Goal: Information Seeking & Learning: Understand process/instructions

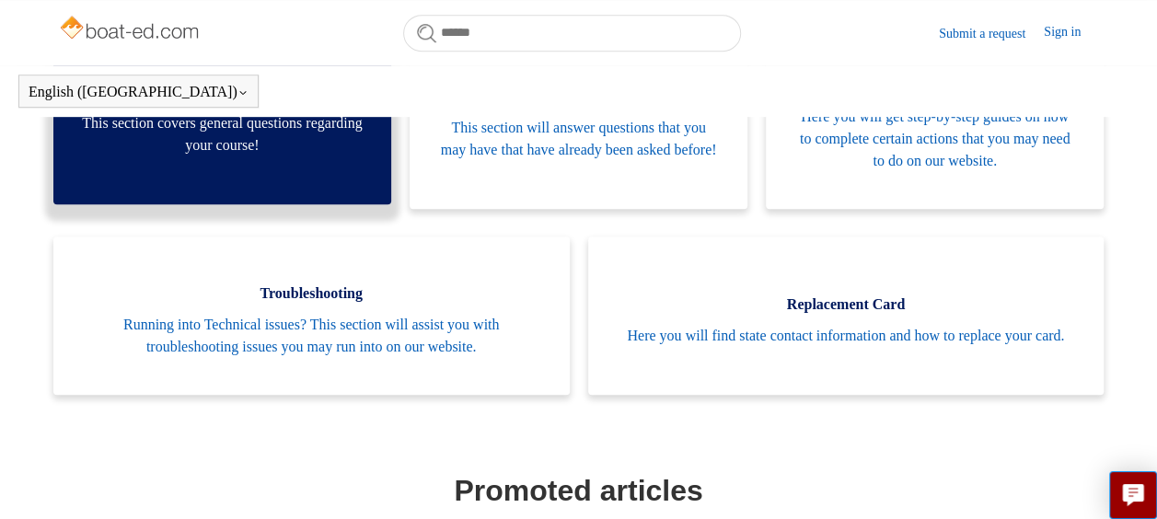
scroll to position [455, 0]
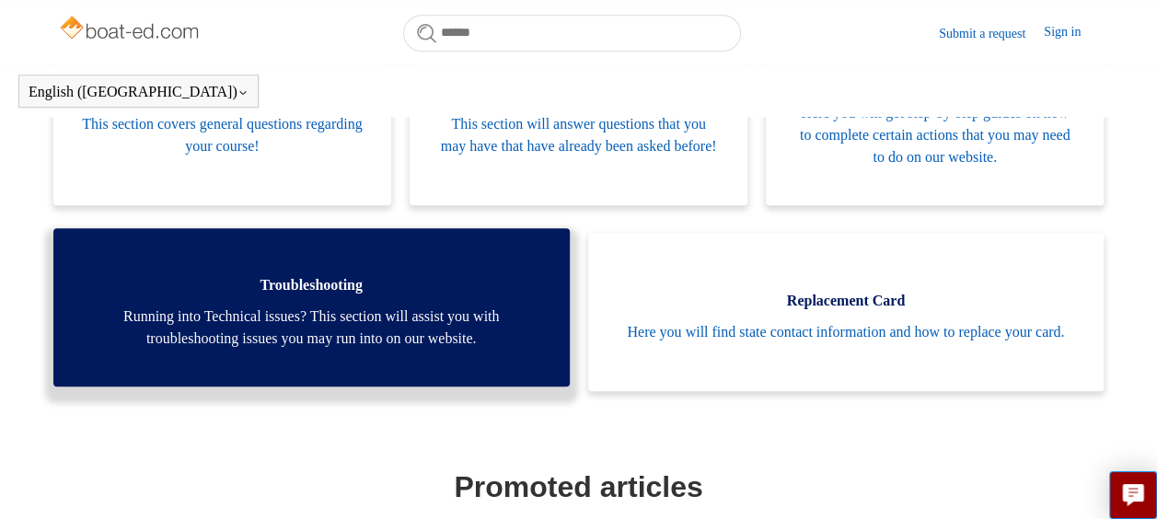
click at [381, 324] on span "Running into Technical issues? This section will assist you with troubleshootin…" at bounding box center [311, 328] width 461 height 44
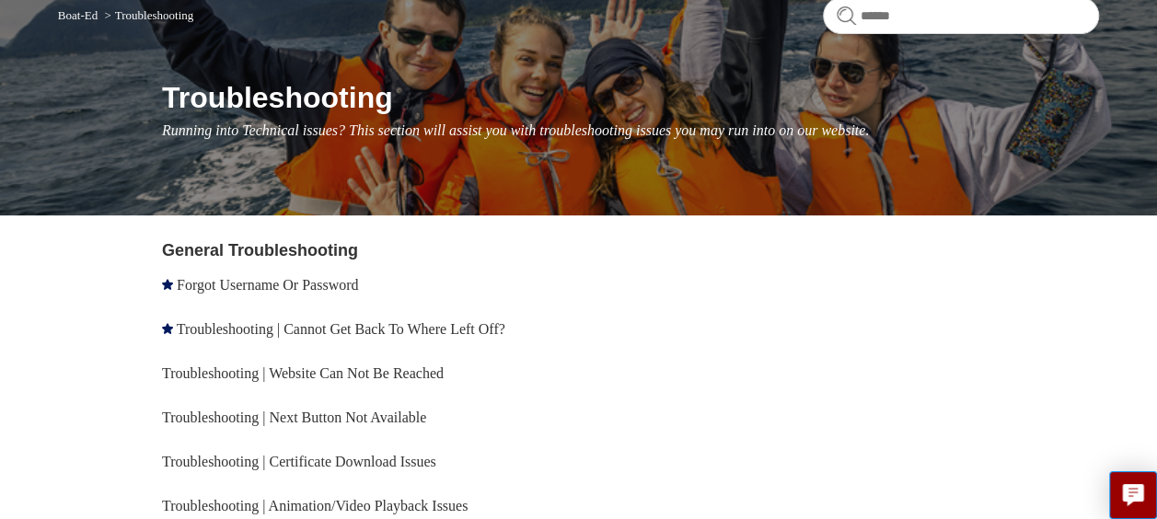
scroll to position [162, 0]
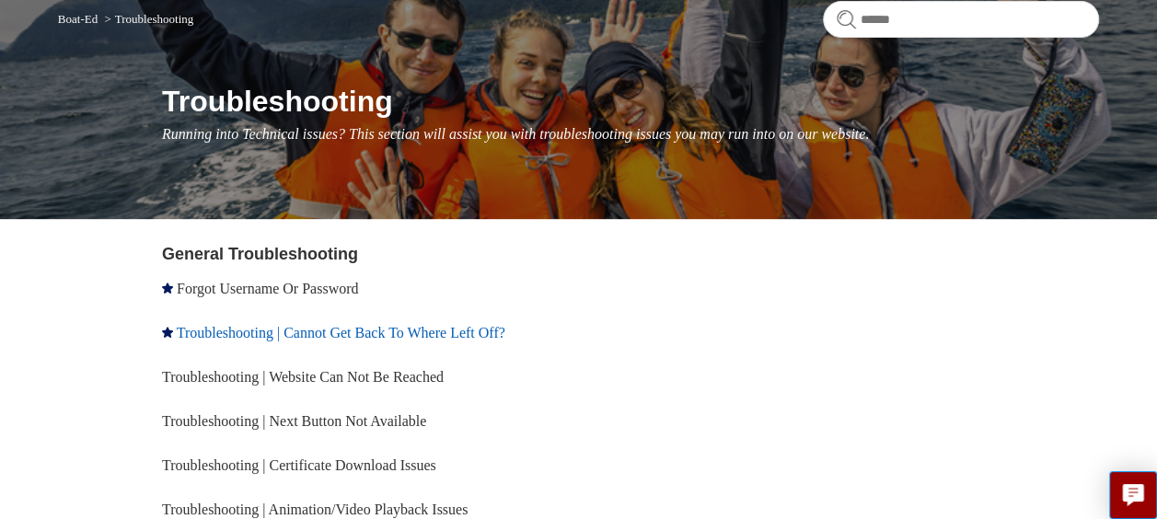
click at [232, 337] on link "Troubleshooting | Cannot Get Back To Where Left Off?" at bounding box center [341, 333] width 329 height 16
